Goal: Communication & Community: Participate in discussion

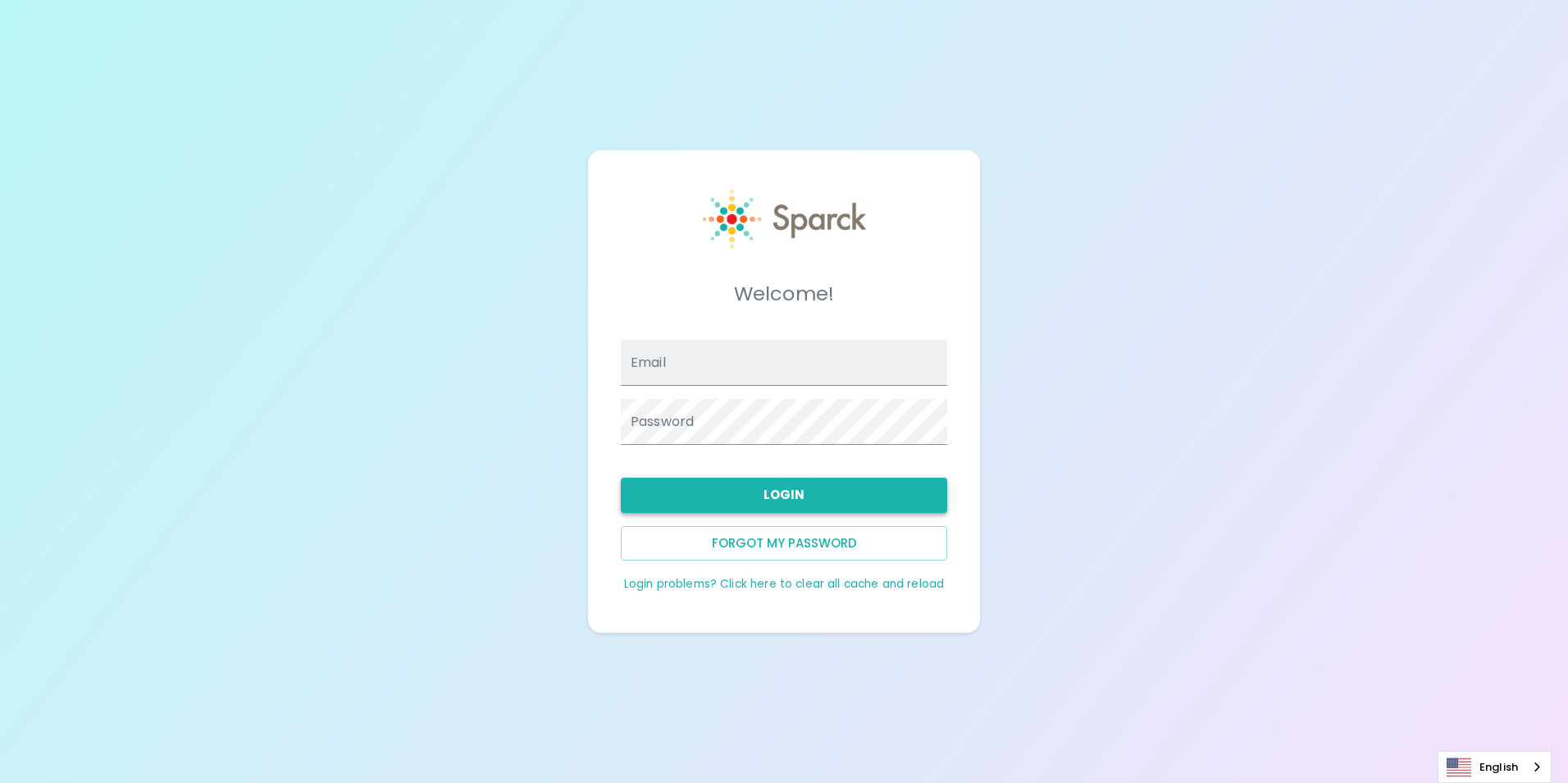
type input "[EMAIL_ADDRESS][DOMAIN_NAME]"
click at [820, 501] on button "Login" at bounding box center [784, 494] width 327 height 34
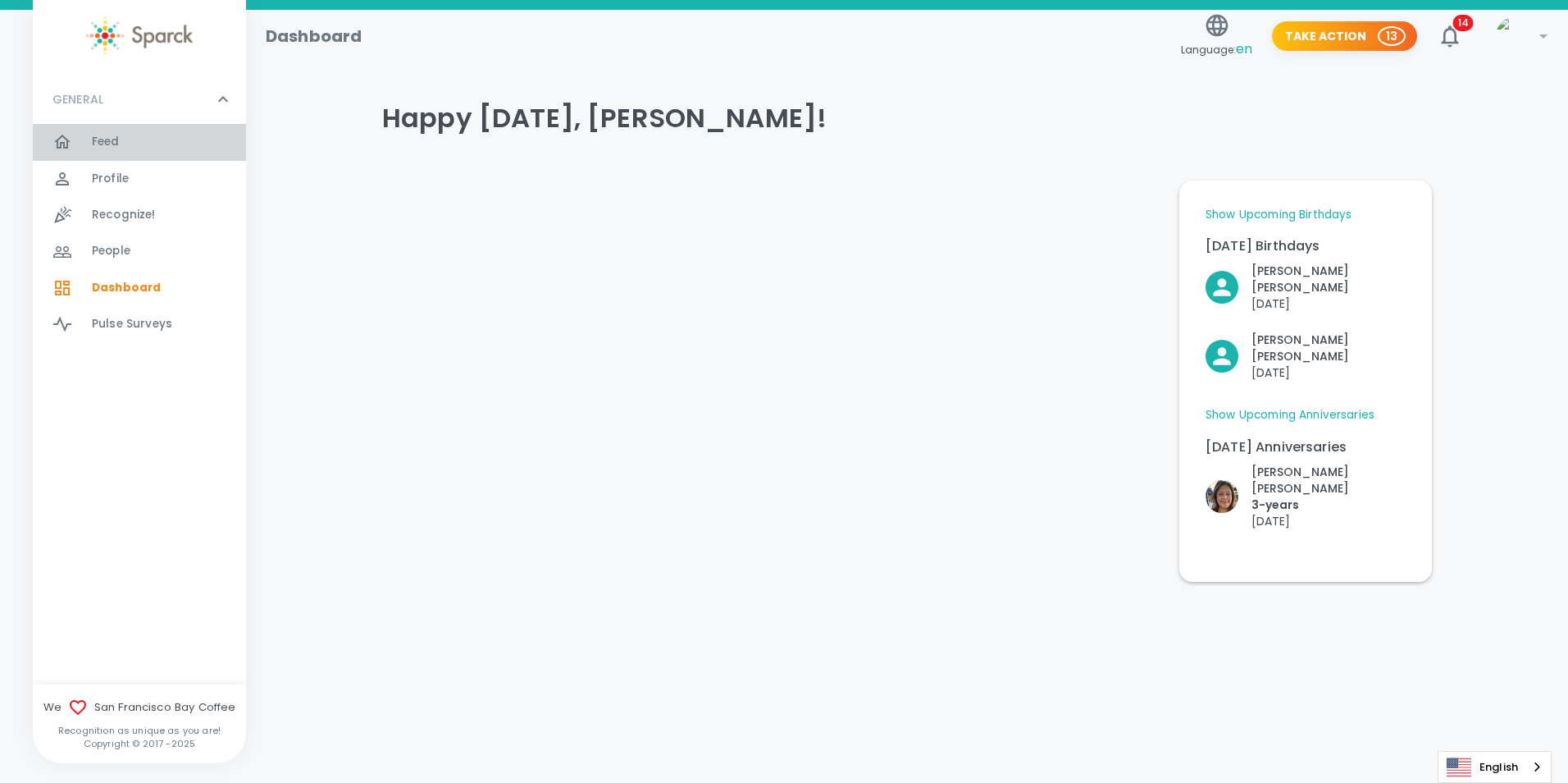
click at [141, 143] on div "Feed 0" at bounding box center [169, 141] width 154 height 23
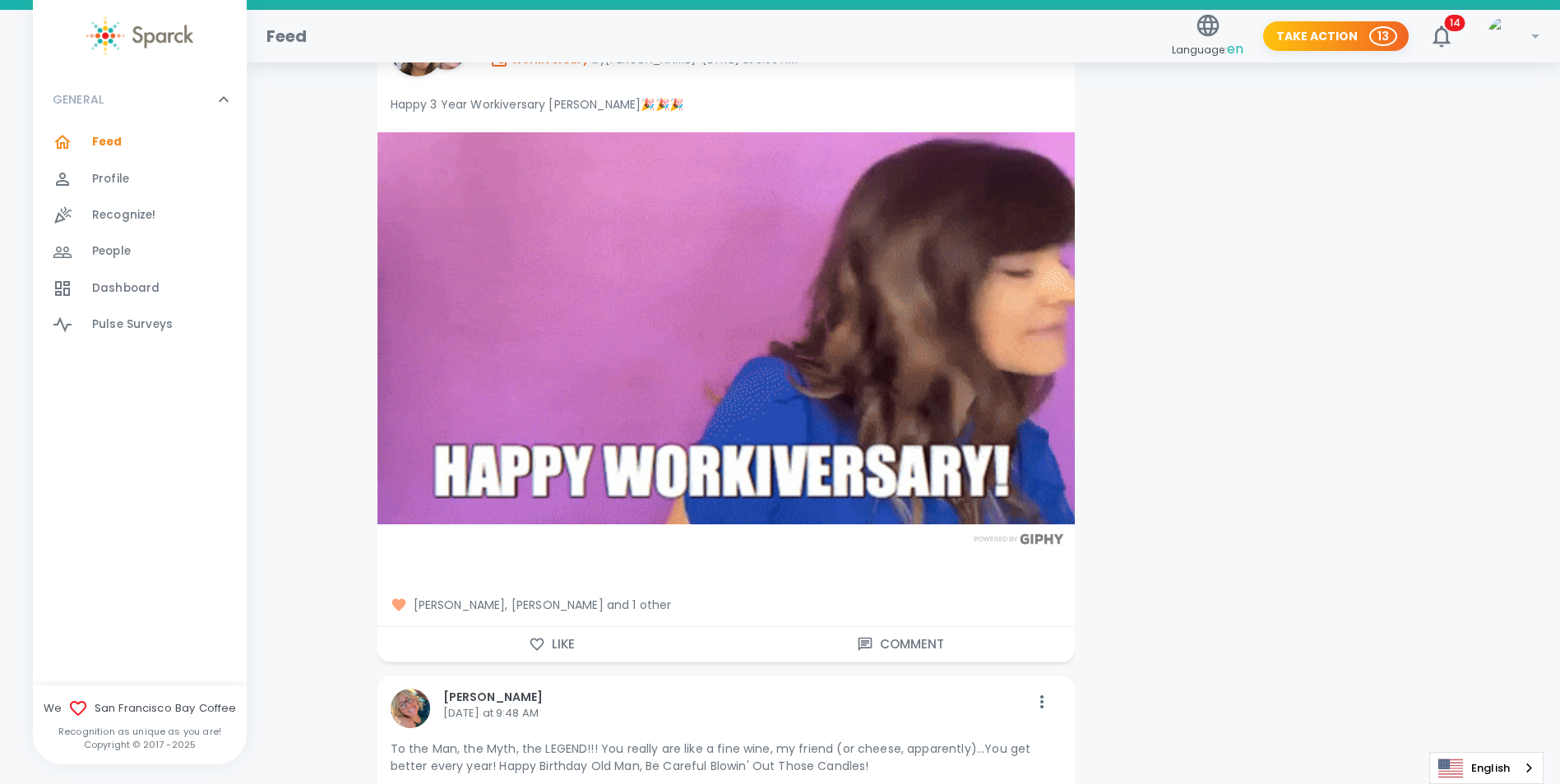
scroll to position [2959, 0]
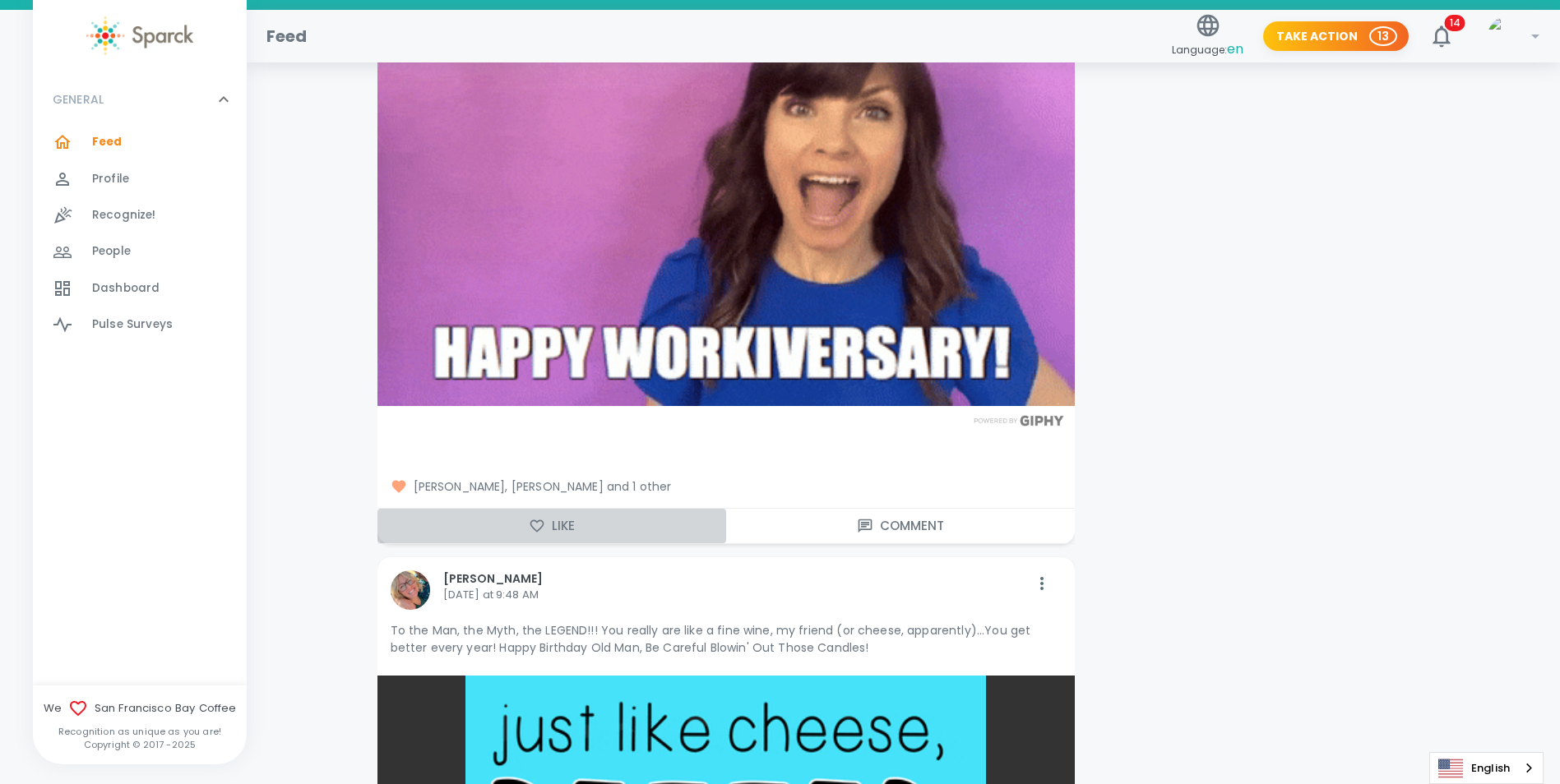
click at [530, 517] on icon "button" at bounding box center [536, 525] width 17 height 17
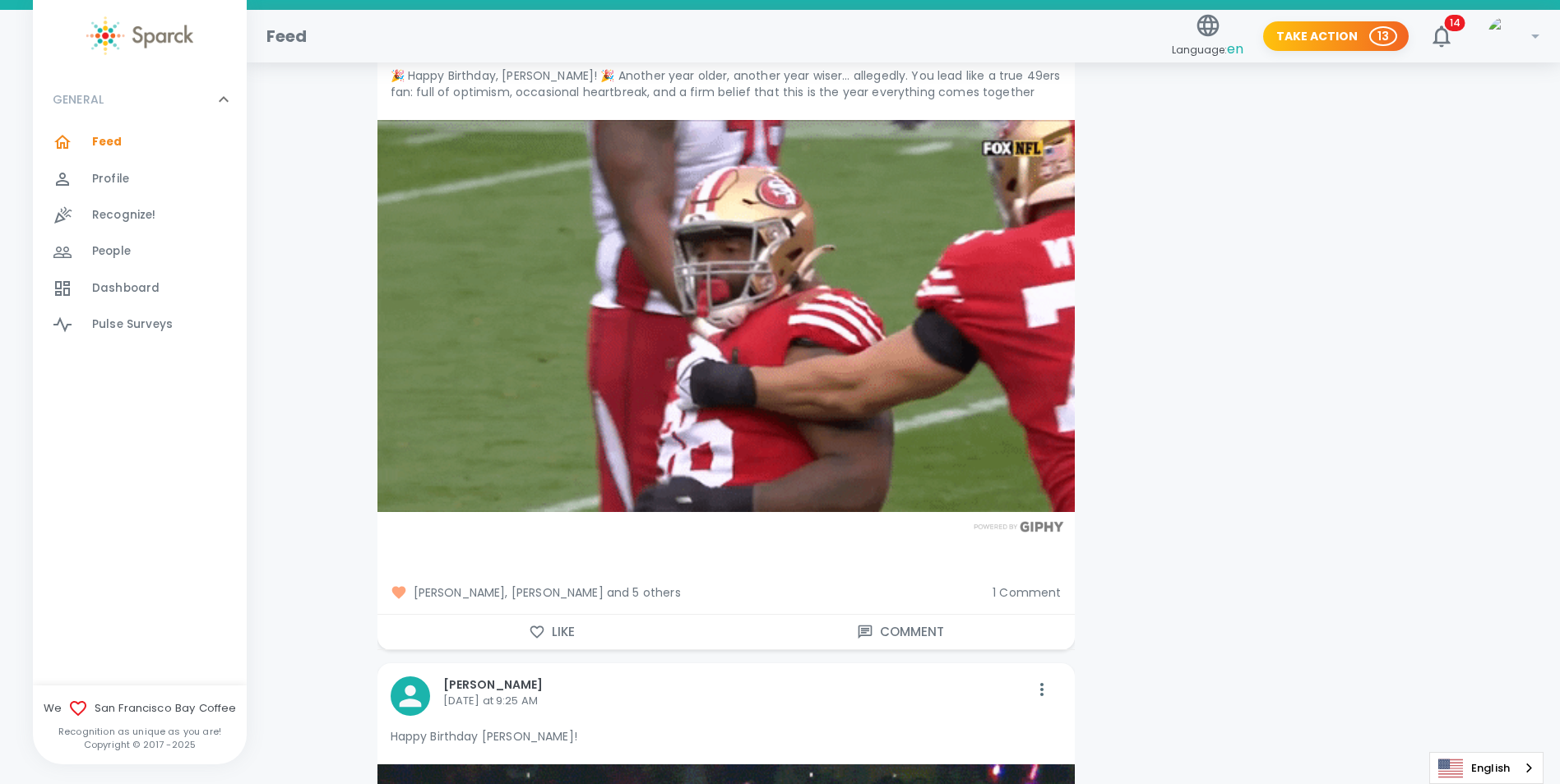
scroll to position [6328, 0]
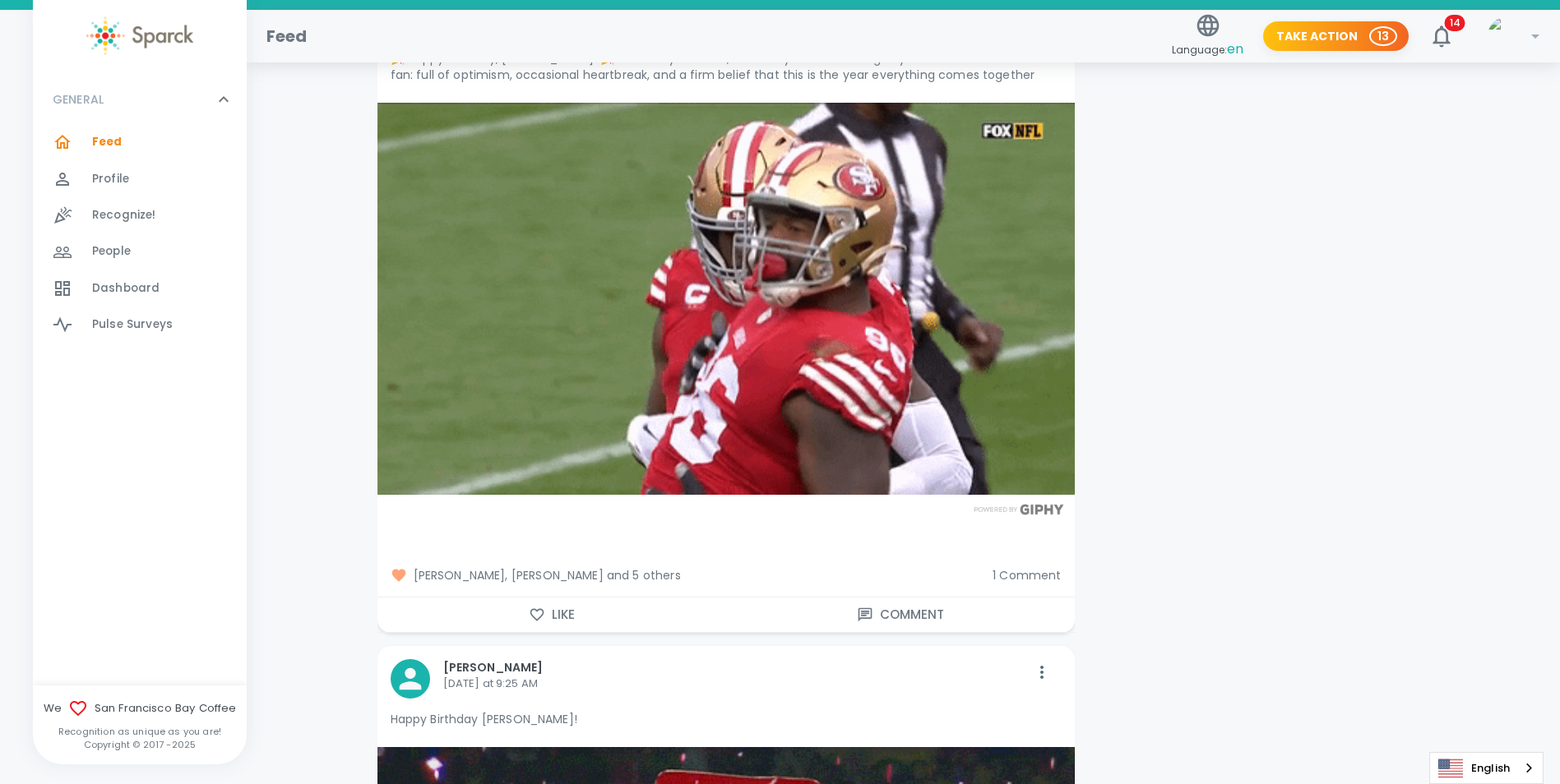
click at [1024, 567] on span "1 Comment" at bounding box center [1026, 574] width 68 height 17
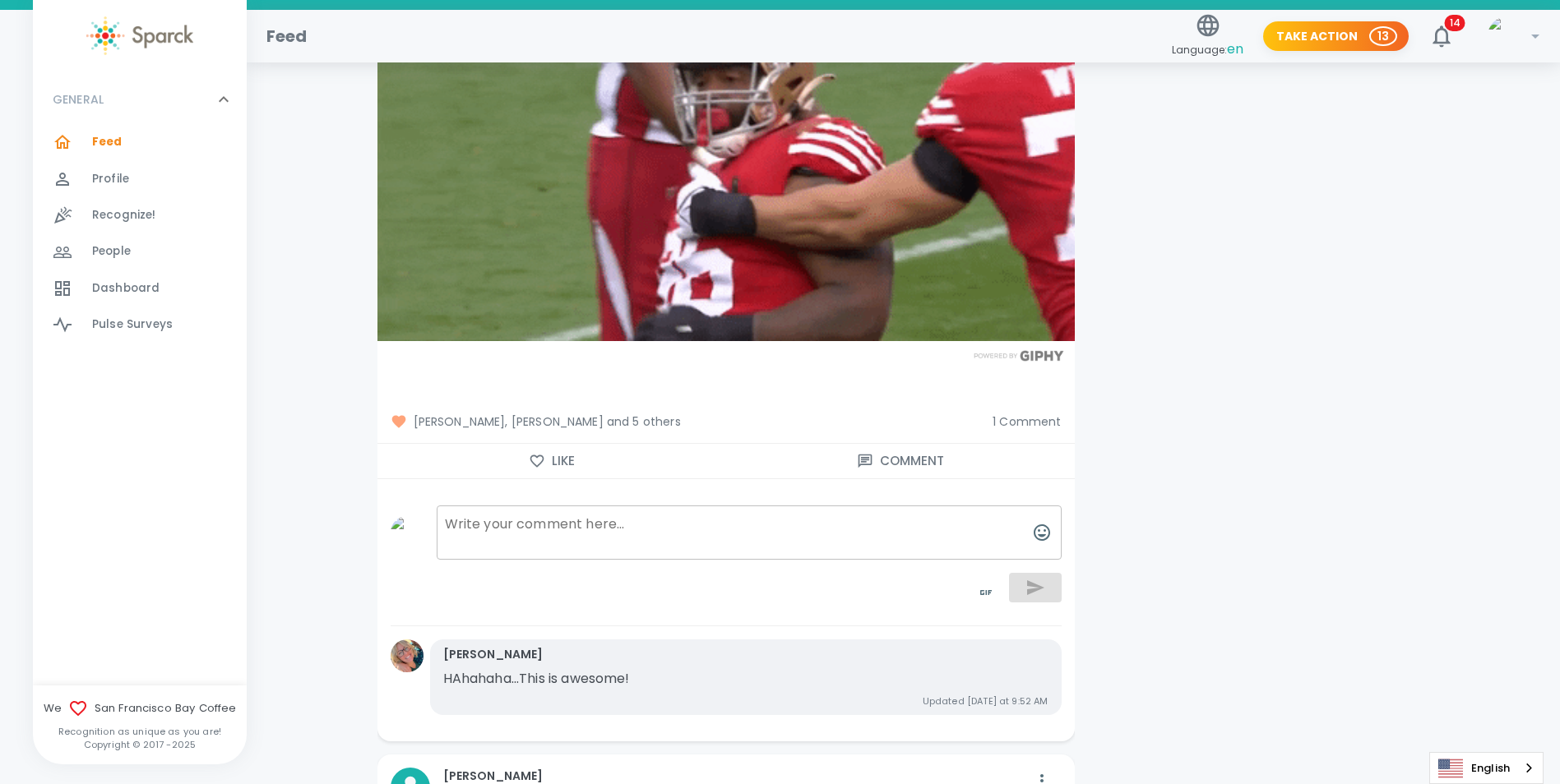
scroll to position [6492, 0]
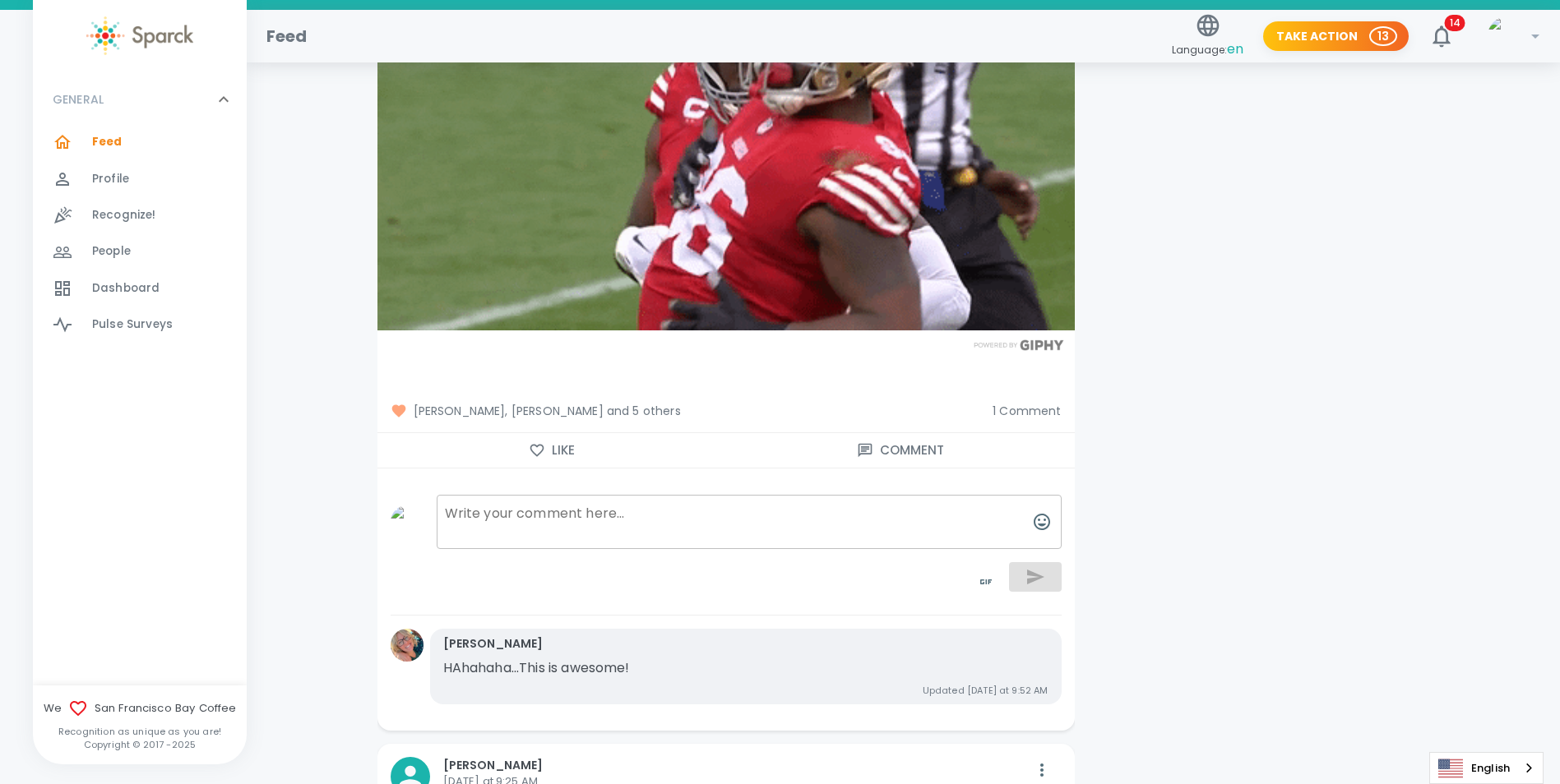
click at [1052, 402] on span "1 Comment" at bounding box center [1026, 410] width 68 height 17
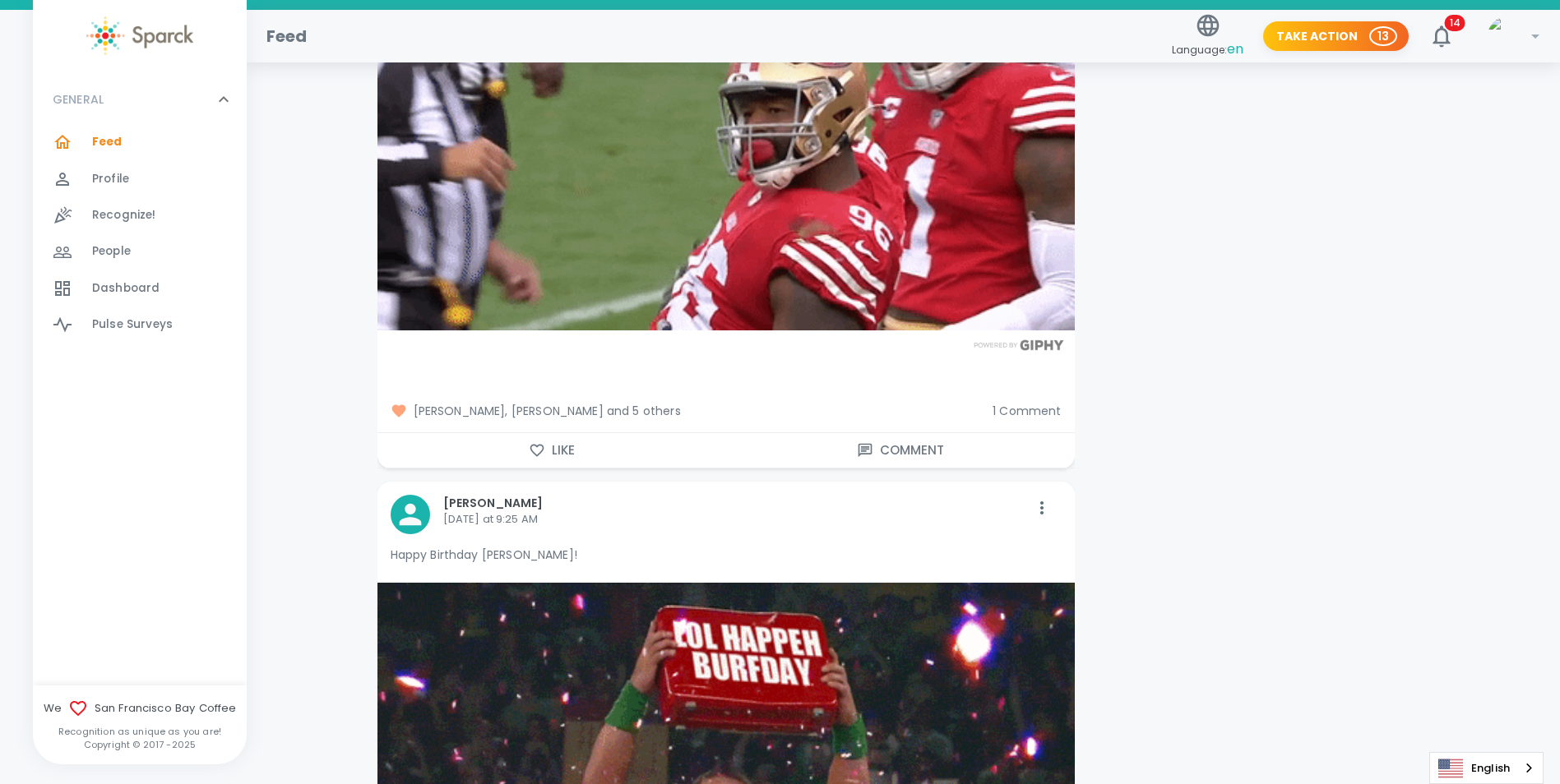
click at [547, 402] on span "[PERSON_NAME], [PERSON_NAME] and 5 others" at bounding box center [685, 410] width 590 height 17
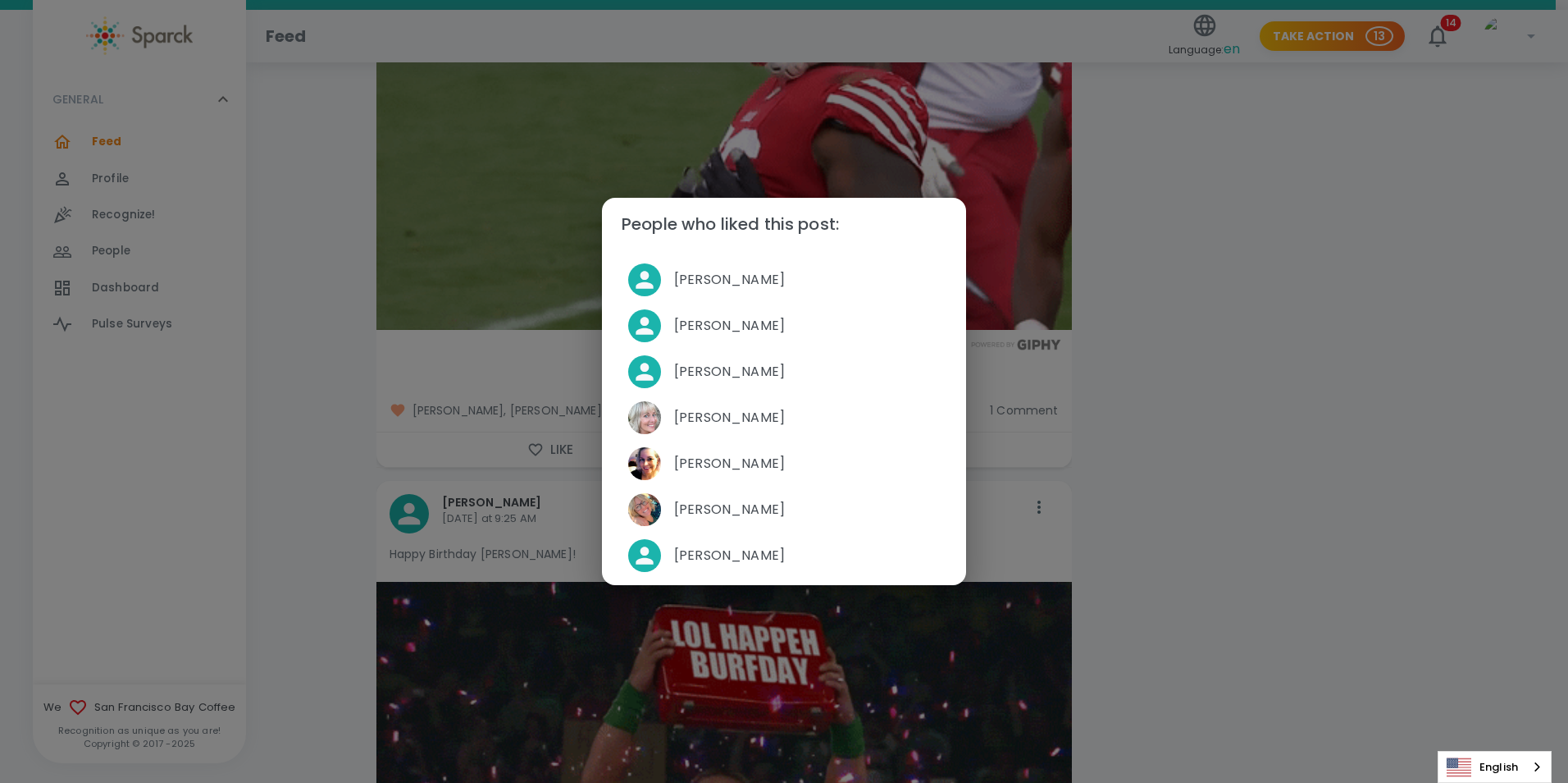
click at [324, 361] on div "People who liked this post: [PERSON_NAME] [PERSON_NAME] [PERSON_NAME] [PERSON_N…" at bounding box center [784, 391] width 1568 height 783
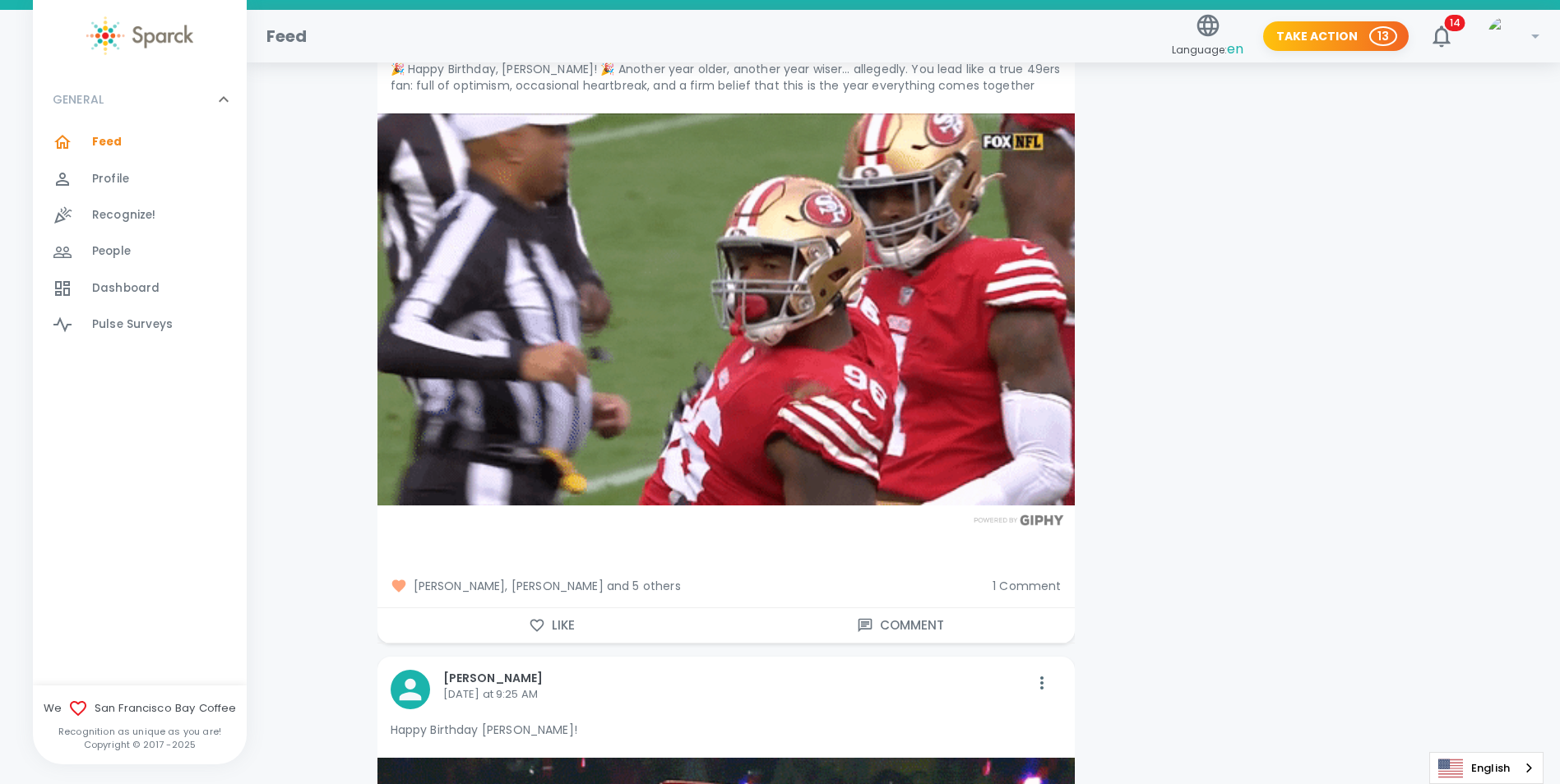
scroll to position [6164, 0]
